Goal: Transaction & Acquisition: Subscribe to service/newsletter

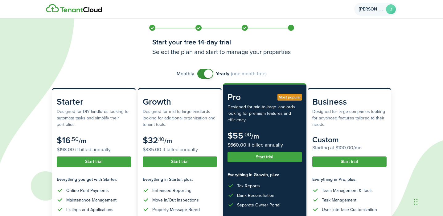
click at [390, 10] on avatar-text "B" at bounding box center [391, 9] width 10 height 10
click at [279, 72] on div "Monthly Yearly (one month free)" at bounding box center [221, 74] width 339 height 10
click at [392, 10] on avatar-text "B" at bounding box center [391, 9] width 10 height 10
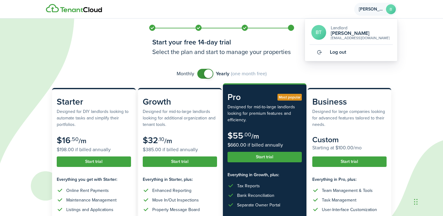
click at [392, 10] on avatar-text "B" at bounding box center [391, 9] width 10 height 10
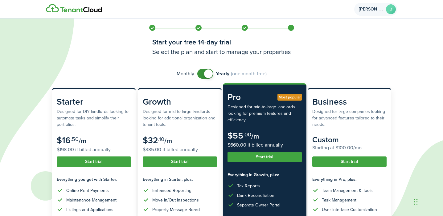
click at [394, 10] on avatar-text "B" at bounding box center [391, 9] width 10 height 10
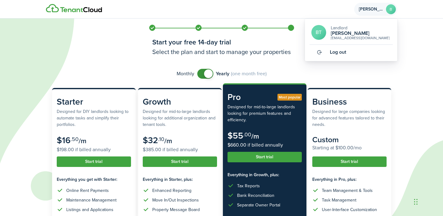
click at [394, 10] on avatar-text "B" at bounding box center [391, 9] width 10 height 10
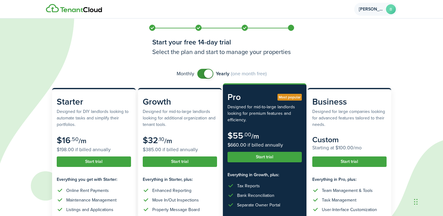
click at [393, 12] on avatar-text "B" at bounding box center [391, 9] width 10 height 10
click at [284, 38] on h1 "Start your free 14-day trial" at bounding box center [221, 42] width 139 height 10
click at [388, 9] on avatar-text "B" at bounding box center [391, 9] width 10 height 10
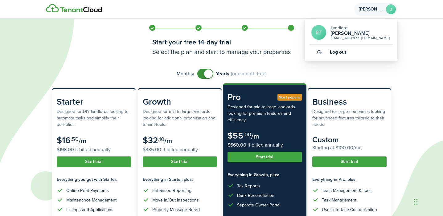
click at [388, 10] on avatar-text "B" at bounding box center [391, 9] width 10 height 10
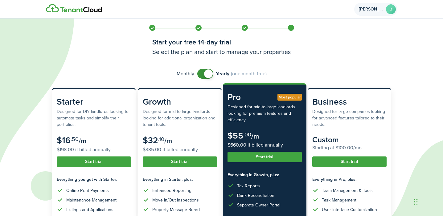
click at [389, 11] on avatar-text "B" at bounding box center [391, 9] width 10 height 10
click at [390, 11] on avatar-text "B" at bounding box center [391, 9] width 10 height 10
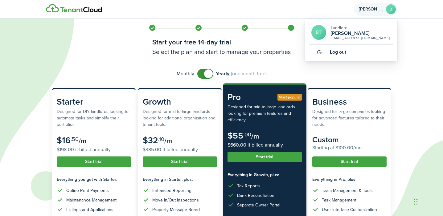
click at [340, 53] on span "Log out" at bounding box center [338, 52] width 16 height 6
